Goal: Find specific page/section: Find specific page/section

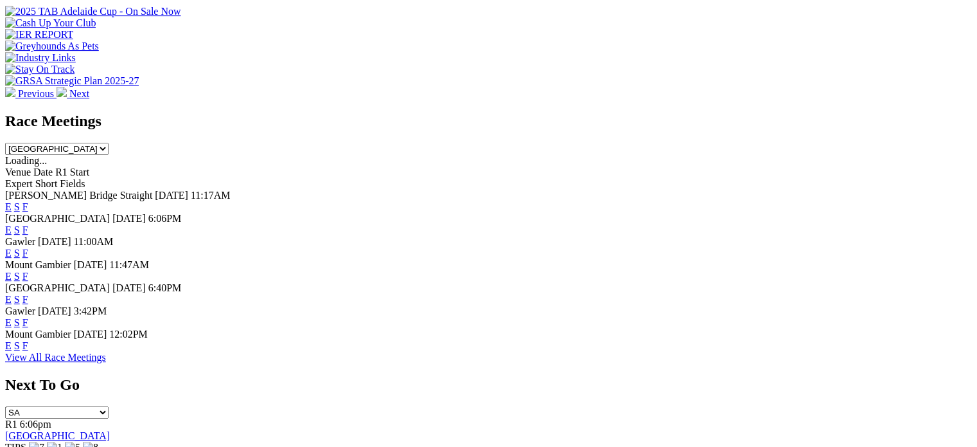
scroll to position [493, 0]
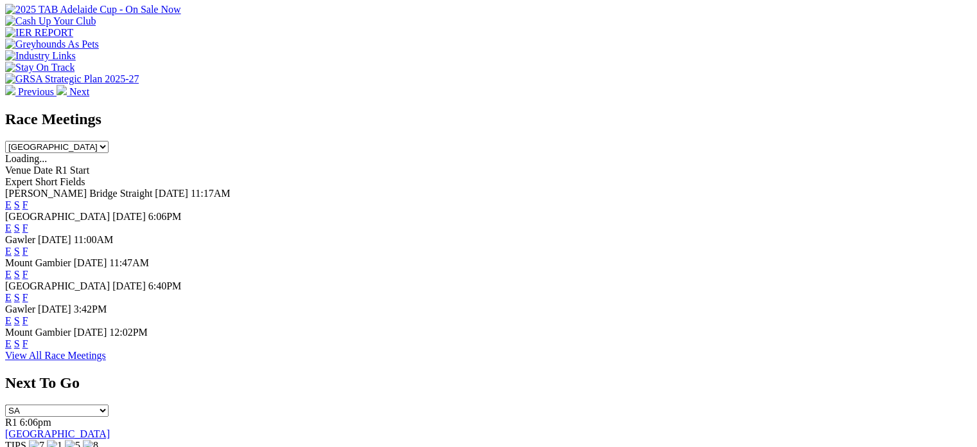
click at [28, 323] on link "F" at bounding box center [25, 320] width 6 height 11
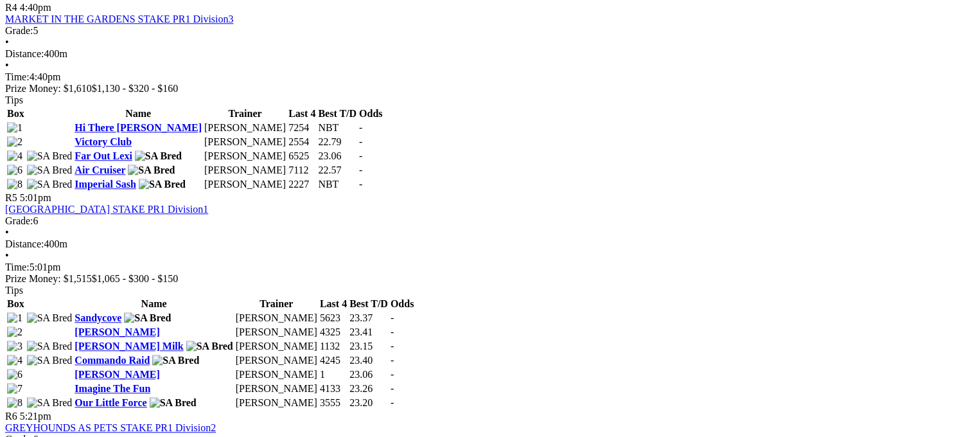
scroll to position [1255, 0]
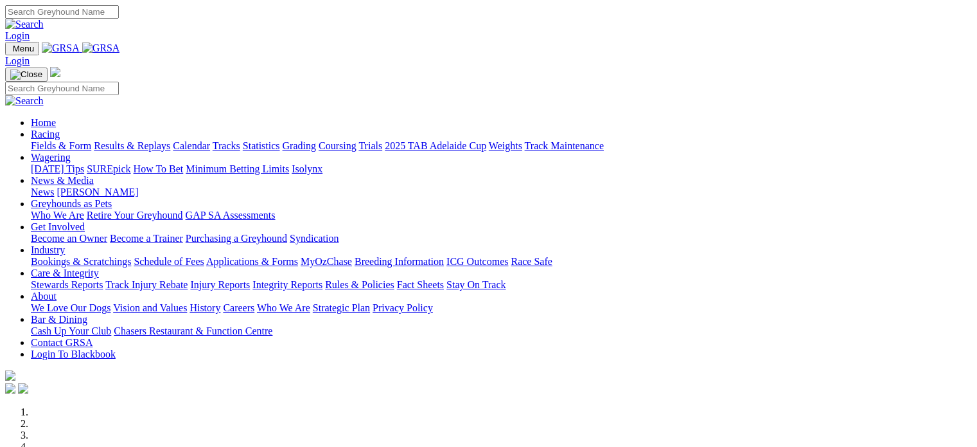
scroll to position [494, 0]
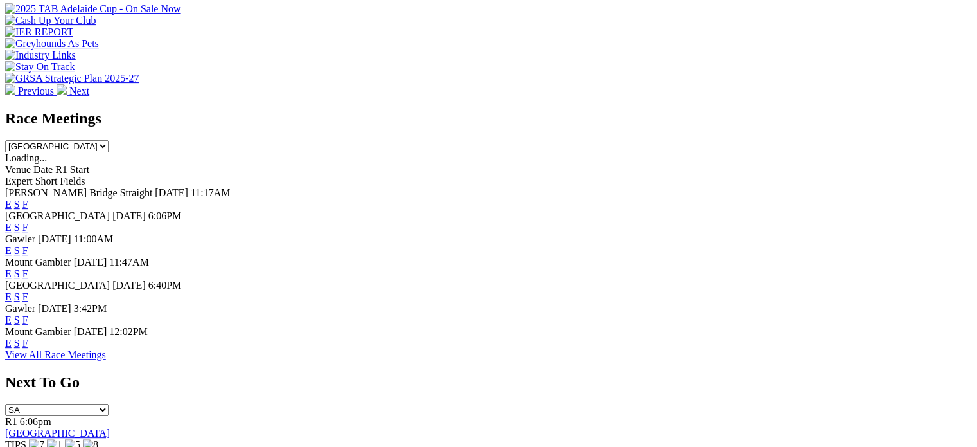
click at [28, 348] on link "F" at bounding box center [25, 342] width 6 height 11
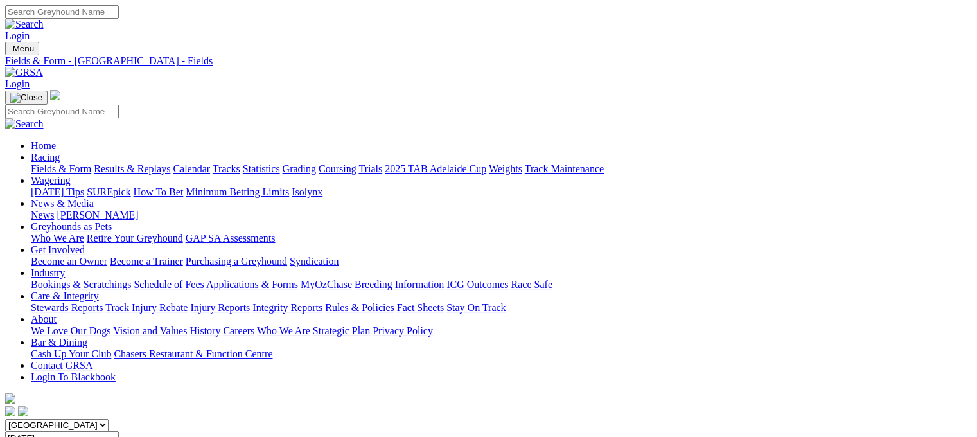
scroll to position [382, 0]
